Goal: Task Accomplishment & Management: Manage account settings

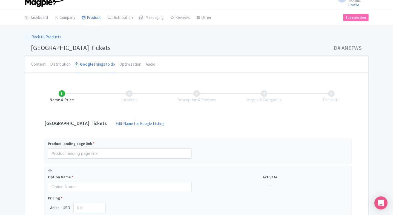
scroll to position [85, 0]
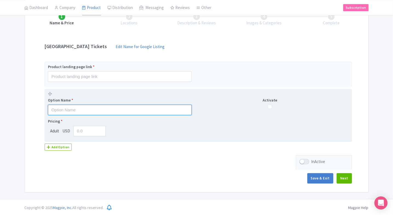
click at [82, 113] on input "text" at bounding box center [120, 110] width 144 height 10
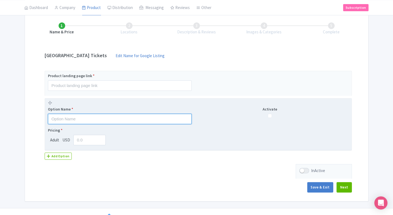
scroll to position [75, 0]
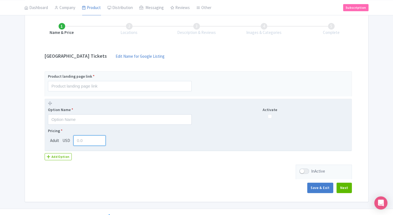
click at [88, 143] on input "number" at bounding box center [89, 141] width 33 height 10
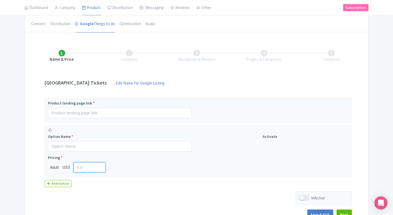
scroll to position [0, 0]
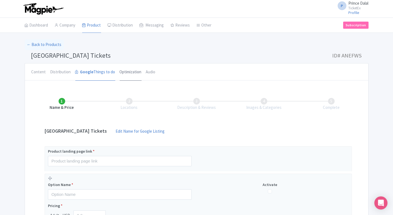
click at [120, 68] on link "Optimization" at bounding box center [131, 73] width 22 height 18
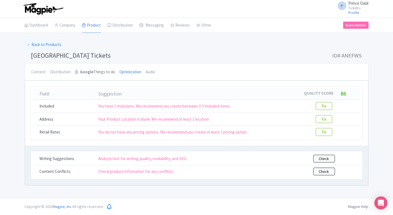
click at [101, 78] on link "Google Things to do" at bounding box center [95, 73] width 40 height 18
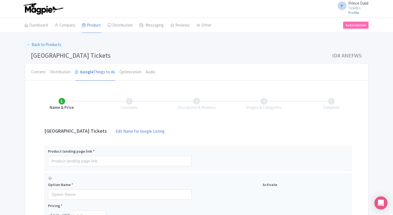
click at [130, 104] on li "Locations" at bounding box center [129, 104] width 67 height 13
click at [131, 74] on link "Optimization" at bounding box center [131, 73] width 22 height 18
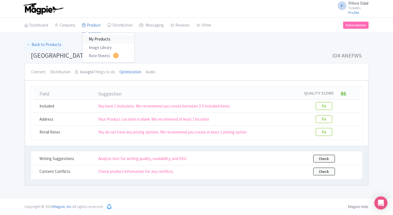
click at [91, 40] on link "My Products" at bounding box center [108, 39] width 52 height 8
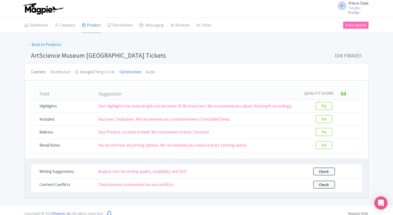
click at [44, 71] on link "Content" at bounding box center [38, 73] width 15 height 18
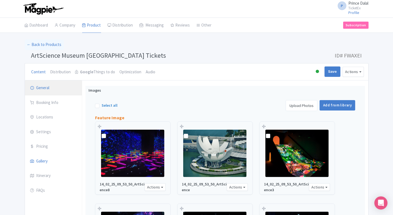
click at [45, 94] on link "General" at bounding box center [53, 88] width 57 height 15
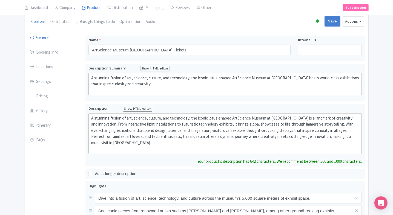
scroll to position [56, 0]
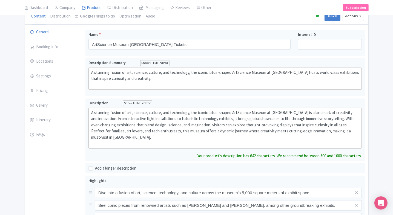
type trix-editor "<div>A stunning fusion of art, science, culture, and technology, the iconic lot…"
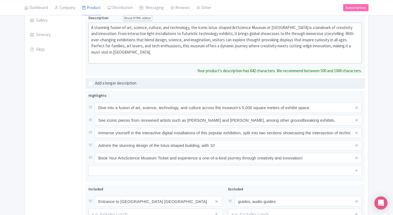
scroll to position [139, 0]
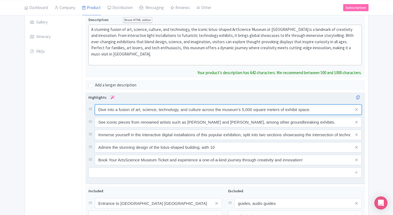
click at [183, 110] on div "Dive into a fusion of art, science, technology, and culture across the museum's…" at bounding box center [225, 135] width 274 height 61
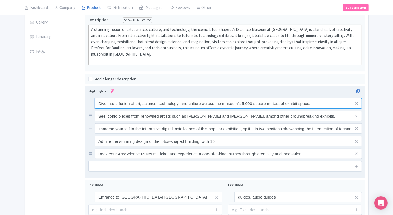
paste input "Explore art, science & tech exhibits"
type input "Explore art, science & tech exhibits"
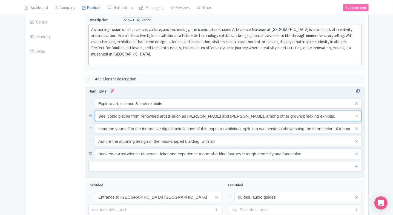
click at [175, 109] on input "See iconic pieces from renowned artists such as [PERSON_NAME] and [PERSON_NAME]…" at bounding box center [228, 103] width 267 height 10
paste input "works by [PERSON_NAME] & [PERSON_NAME]"
type input "See works by [PERSON_NAME] & [PERSON_NAME]."
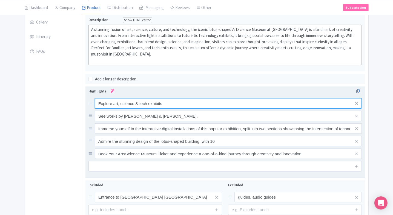
click at [163, 100] on input "Explore art, science & tech exhibits" at bounding box center [228, 103] width 267 height 10
type input "Explore art, science & tech exhibits."
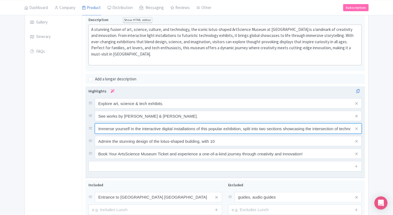
click at [152, 109] on input "Immerse yourself in the interactive digital installations of this popular exhib…" at bounding box center [228, 103] width 267 height 10
paste input "Experience immersive digital displays"
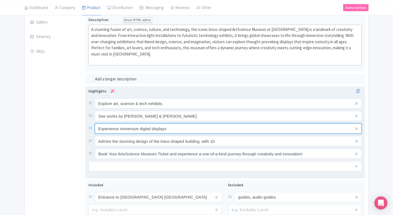
type input "Experience immersive digital displays"
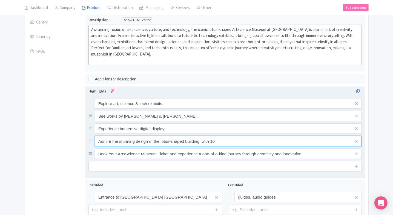
click at [185, 109] on input "Admire the stunning design of the lotus-shaped building, with 10" at bounding box center [228, 103] width 267 height 10
paste input "Marvel at the lotus-shaped architecture"
type input "Marvel at the lotus-shaped architecture"
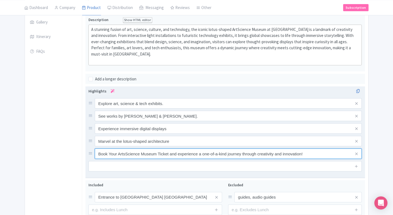
click at [186, 109] on input "Book Your ArtsScience Museum Ticket and experience a one-of-a-kind journey thro…" at bounding box center [228, 103] width 267 height 10
paste input "for a unique creative journey"
type input "Book for a unique creative journey."
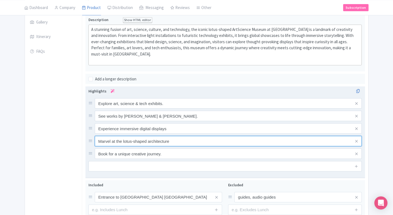
click at [179, 109] on input "Marvel at the lotus-shaped architecture" at bounding box center [228, 103] width 267 height 10
type input "Marvel at the lotus-shaped architecture."
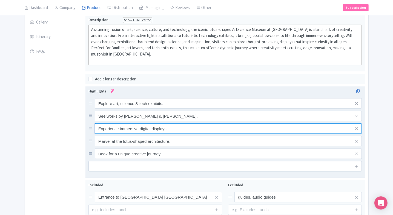
click at [177, 109] on input "Experience immersive digital displays" at bounding box center [228, 103] width 267 height 10
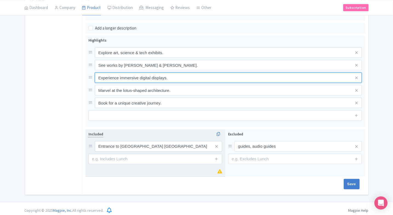
scroll to position [192, 0]
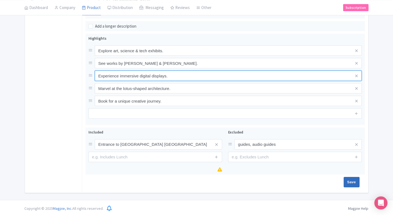
type input "Experience immersive digital displays."
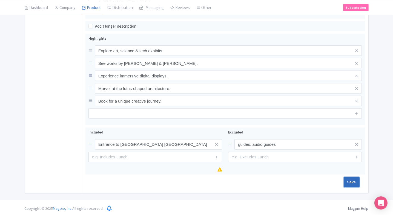
click at [348, 180] on input "Save" at bounding box center [352, 182] width 16 height 10
type input "Saving..."
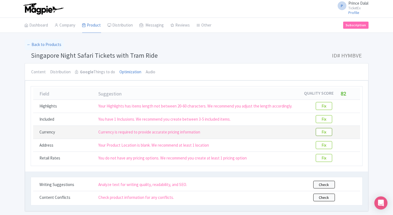
click at [320, 133] on btn "Fix" at bounding box center [324, 132] width 16 height 8
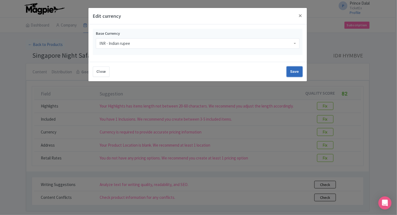
click at [289, 74] on input "Save" at bounding box center [295, 72] width 16 height 10
type input "Save"
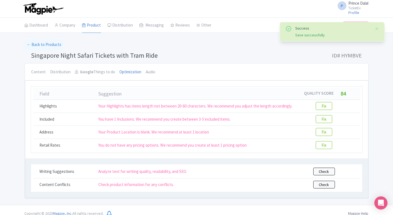
click at [144, 71] on li "Audio" at bounding box center [151, 72] width 14 height 17
click at [151, 71] on link "Audio" at bounding box center [151, 73] width 10 height 18
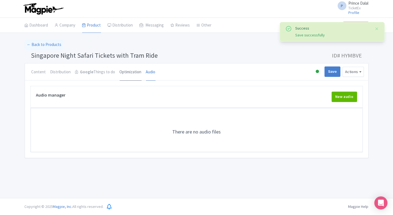
click at [129, 74] on link "Optimization" at bounding box center [131, 73] width 22 height 18
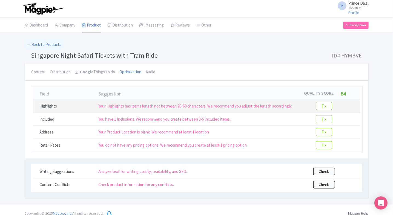
click at [324, 107] on btn "Fix" at bounding box center [324, 106] width 16 height 8
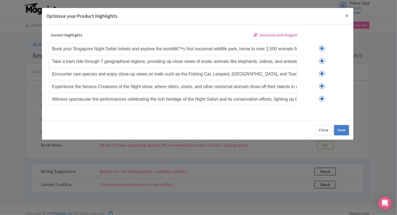
click at [280, 39] on link "Generate with MagpAI" at bounding box center [276, 37] width 44 height 10
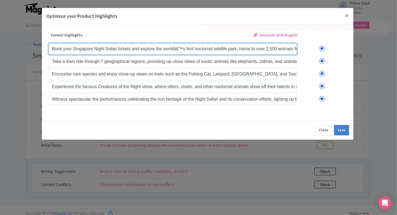
click at [98, 47] on input "Book your Singapore Night Safari tickets and explore the worldâ€™s first noctur…" at bounding box center [172, 49] width 249 height 12
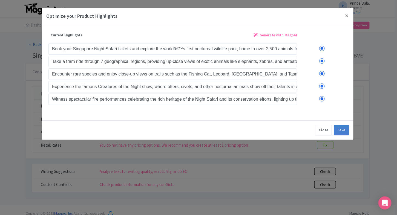
click at [35, 73] on div "Optimize your Product Highlights Title Singapore Night Safari Tickets with Tram…" at bounding box center [198, 107] width 397 height 215
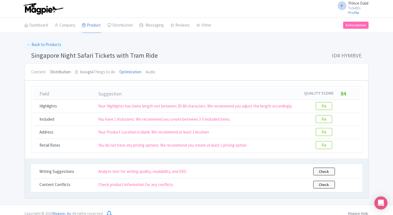
click at [60, 75] on link "Distribution" at bounding box center [60, 73] width 21 height 18
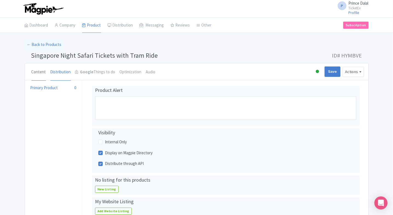
click at [39, 78] on link "Content" at bounding box center [38, 73] width 15 height 18
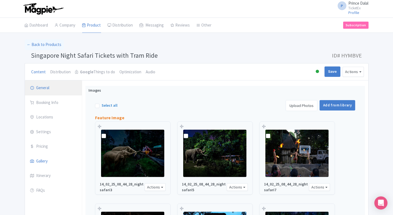
click at [47, 92] on link "General" at bounding box center [53, 88] width 57 height 15
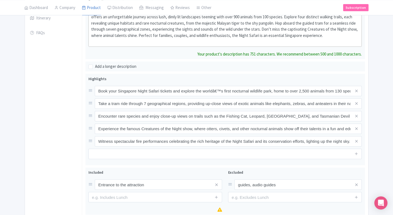
scroll to position [158, 0]
type trix-editor "<div>&nbsp;Step into a realm where the wilderness comes alive after dark at Sin…"
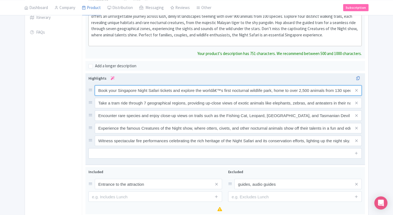
click at [210, 93] on div "Book your Singapore Night Safari tickets and explore the worldâ€™s first noctur…" at bounding box center [225, 115] width 274 height 61
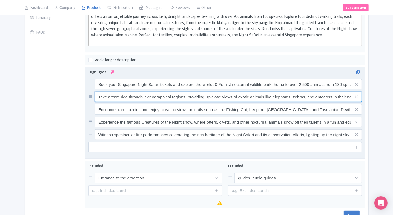
click at [210, 90] on input "Take a tram ride through 7 geographical regions, providing up-close views of ex…" at bounding box center [228, 84] width 267 height 10
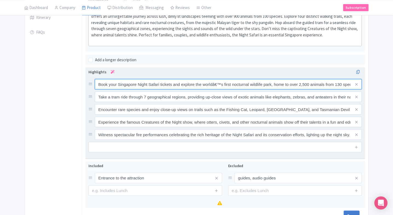
click at [213, 87] on input "Book your Singapore Night Safari tickets and explore the worldâ€™s first noctur…" at bounding box center [228, 84] width 267 height 10
paste input "Visit the world’s first nocturnal zoo"
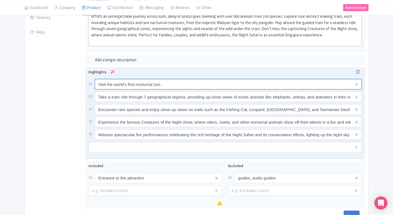
type input "Visit the world’s first nocturnal zoo."
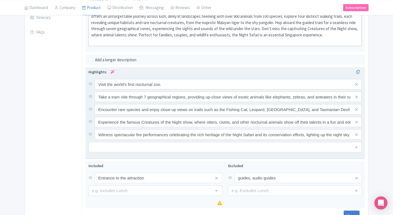
click at [195, 89] on div "Visit the world’s first nocturnal zoo. Take a tram ride through 7 geographical …" at bounding box center [225, 109] width 274 height 61
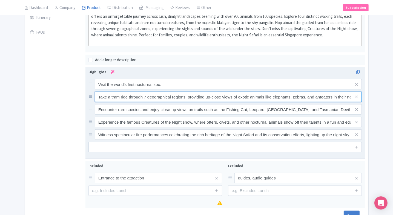
click at [183, 90] on input "Take a tram ride through 7 geographical regions, providing up-close views of ex…" at bounding box center [228, 84] width 267 height 10
paste input "Explore Leopard & Fishing Cat trails"
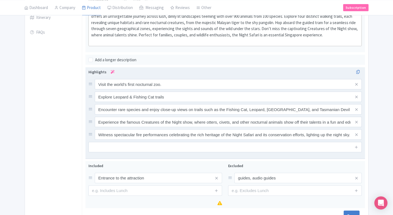
click at [191, 102] on div "Visit the world’s first nocturnal zoo. Explore Leopard & Fishing Cat trails Enc…" at bounding box center [225, 109] width 274 height 61
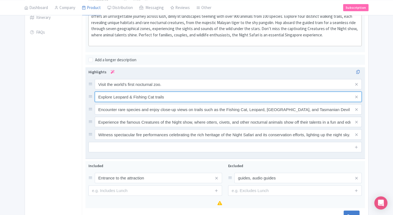
click at [195, 90] on input "Explore Leopard & Fishing Cat trails" at bounding box center [228, 84] width 267 height 10
type input "Explore Leopard & Fishing Cat trails."
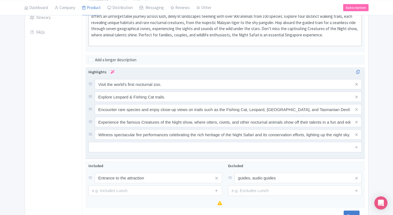
click at [187, 90] on input "Encounter rare species and enjoy close-up views on trails such as the Fishing C…" at bounding box center [228, 84] width 267 height 10
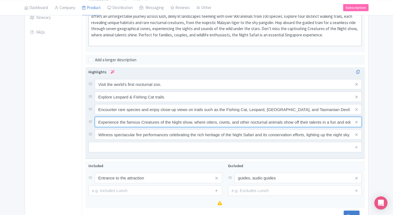
click at [204, 90] on input "Experience the famous Creatures of the Night show, where otters, civets, and ot…" at bounding box center [228, 84] width 267 height 10
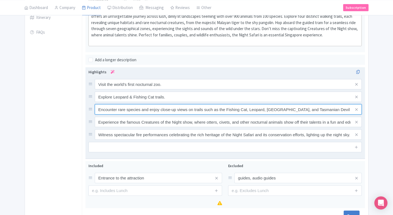
click at [214, 90] on input "Encounter rare species and enjoy close-up views on trails such as the Fishing C…" at bounding box center [228, 84] width 267 height 10
paste input "Watch the Creatures of the Night show"
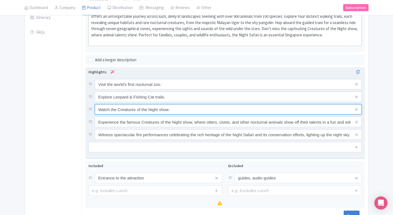
type input "Watch the Creatures of the Night show."
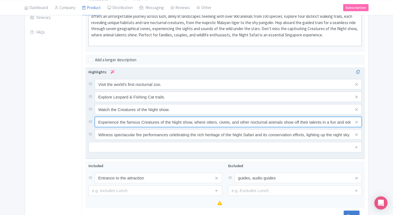
click at [191, 90] on input "Experience the famous Creatures of the Night show, where otters, civets, and ot…" at bounding box center [228, 84] width 267 height 10
paste input "njoy dazzling fire performances"
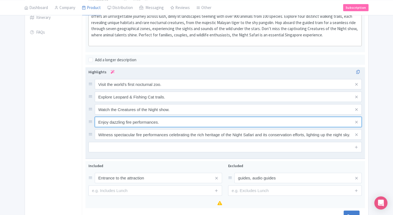
type input "Enjoy dazzling fire performances."
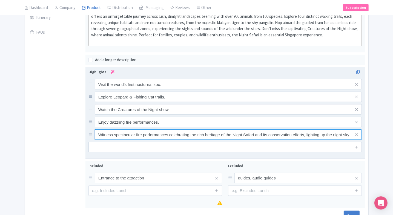
click at [179, 90] on input "Witness spectacular fire performances celebrating the rich heritage of the Nigh…" at bounding box center [228, 84] width 267 height 10
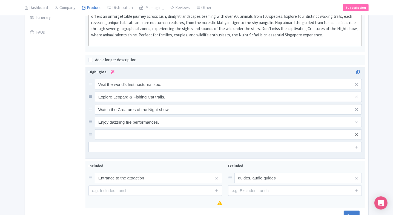
click at [357, 133] on icon at bounding box center [356, 135] width 2 height 4
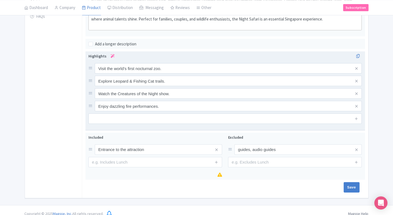
scroll to position [176, 0]
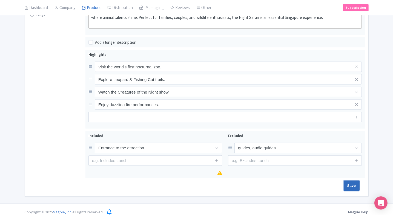
click at [352, 185] on input "Save" at bounding box center [352, 186] width 16 height 10
type input "Saving..."
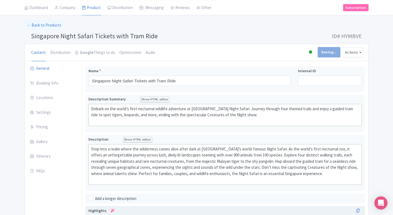
scroll to position [0, 0]
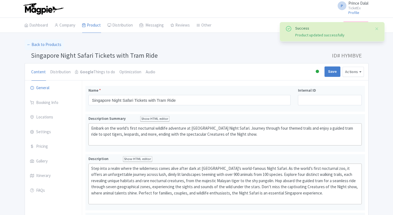
click at [126, 73] on link "Optimization" at bounding box center [131, 73] width 22 height 18
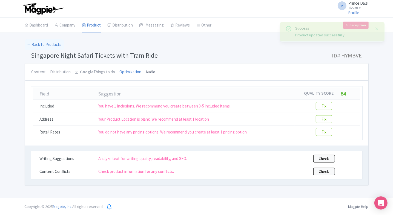
click at [146, 72] on link "Audio" at bounding box center [151, 73] width 10 height 18
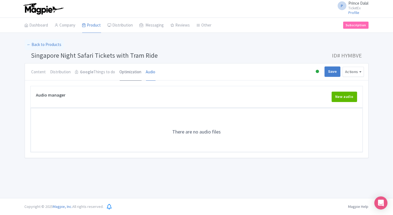
click at [127, 75] on link "Optimization" at bounding box center [131, 73] width 22 height 18
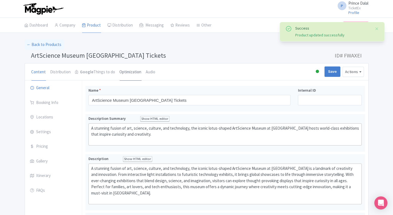
click at [126, 73] on link "Optimization" at bounding box center [131, 73] width 22 height 18
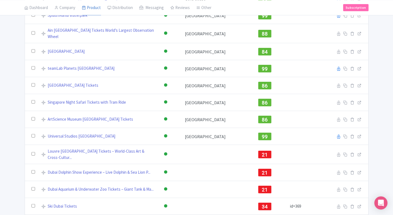
scroll to position [201, 0]
